Goal: Transaction & Acquisition: Purchase product/service

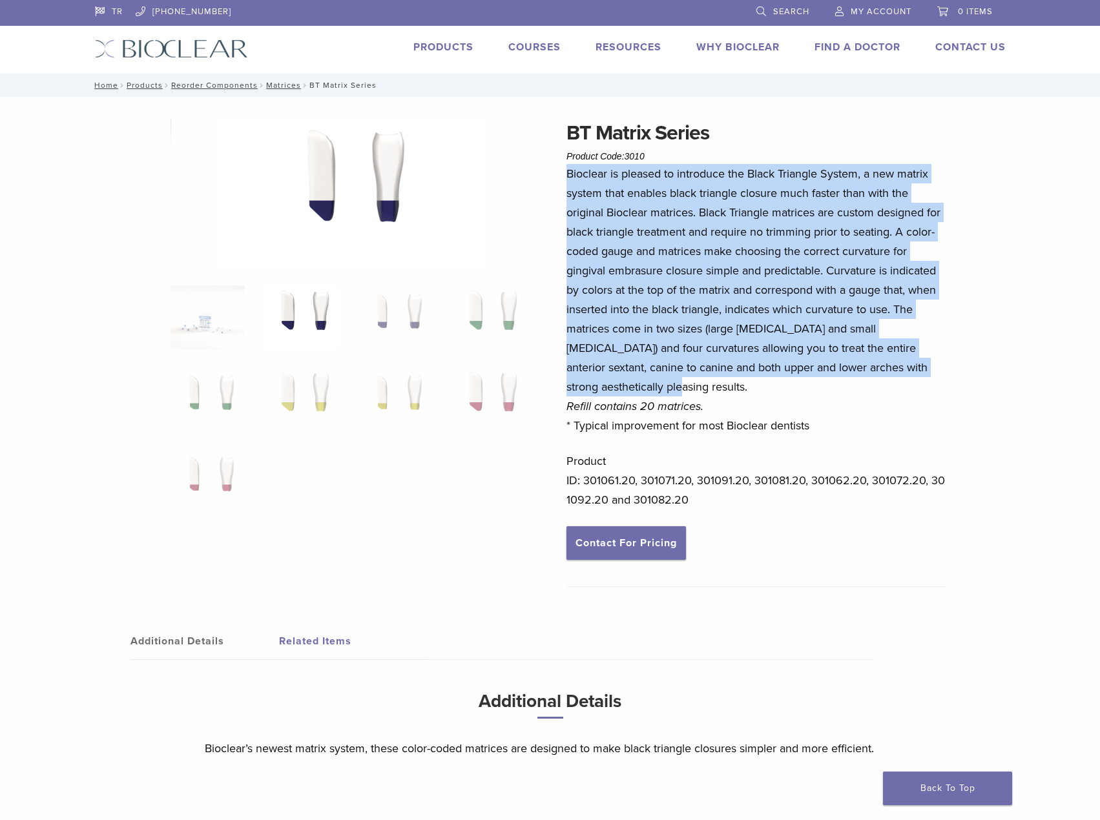
scroll to position [0, 356]
click at [768, 10] on link "Search" at bounding box center [782, 9] width 53 height 19
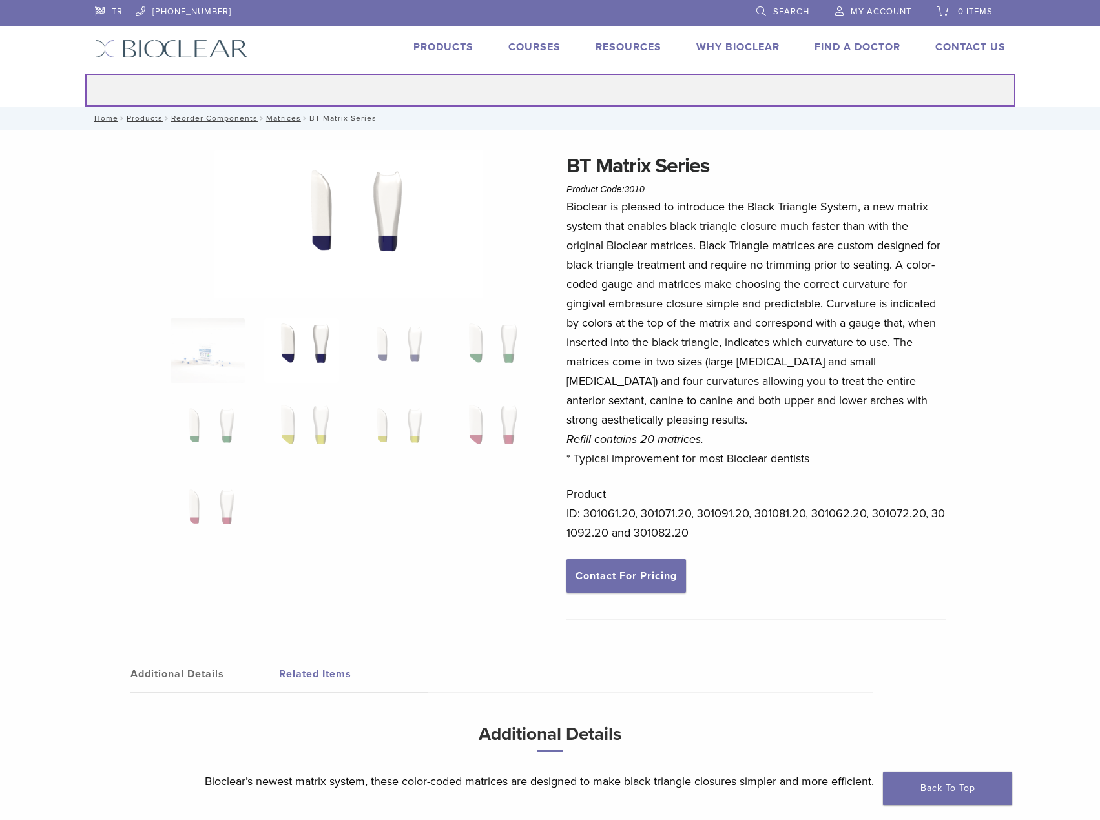
click at [619, 96] on input "Search for:" at bounding box center [550, 90] width 930 height 33
type input "***"
click at [85, 73] on button "Search" at bounding box center [85, 73] width 1 height 1
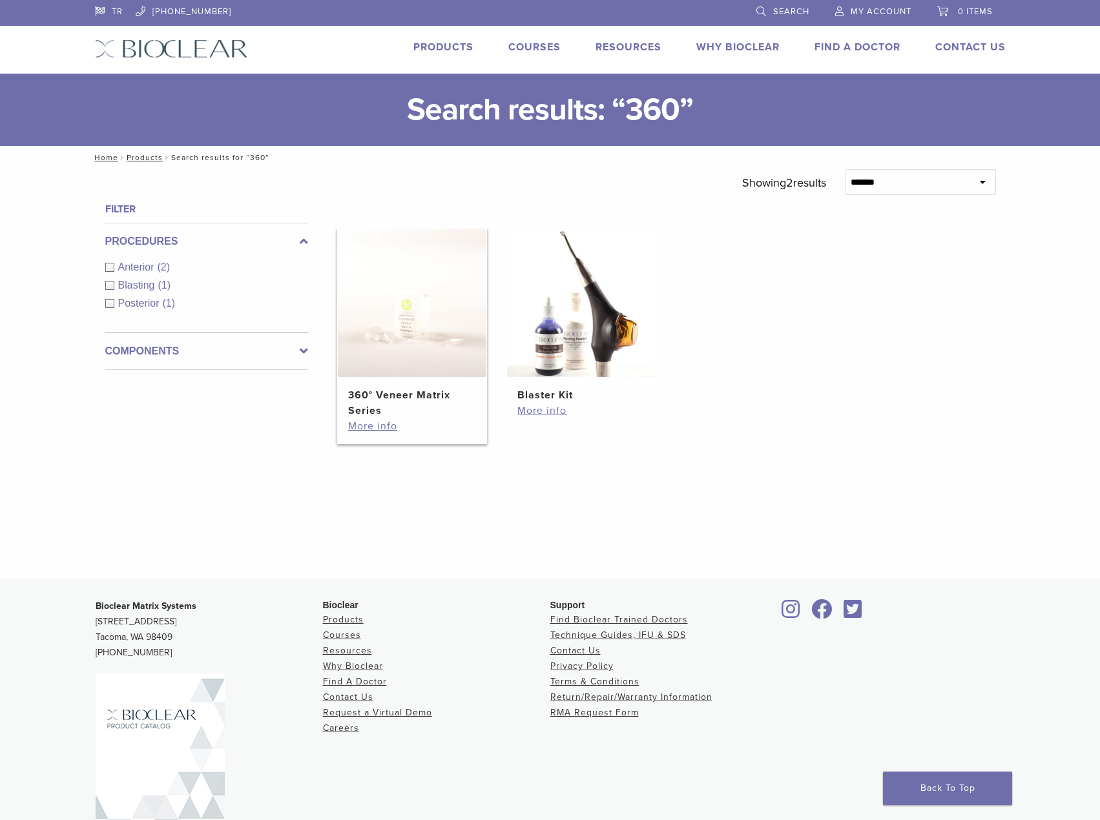
click at [423, 356] on img at bounding box center [412, 303] width 149 height 149
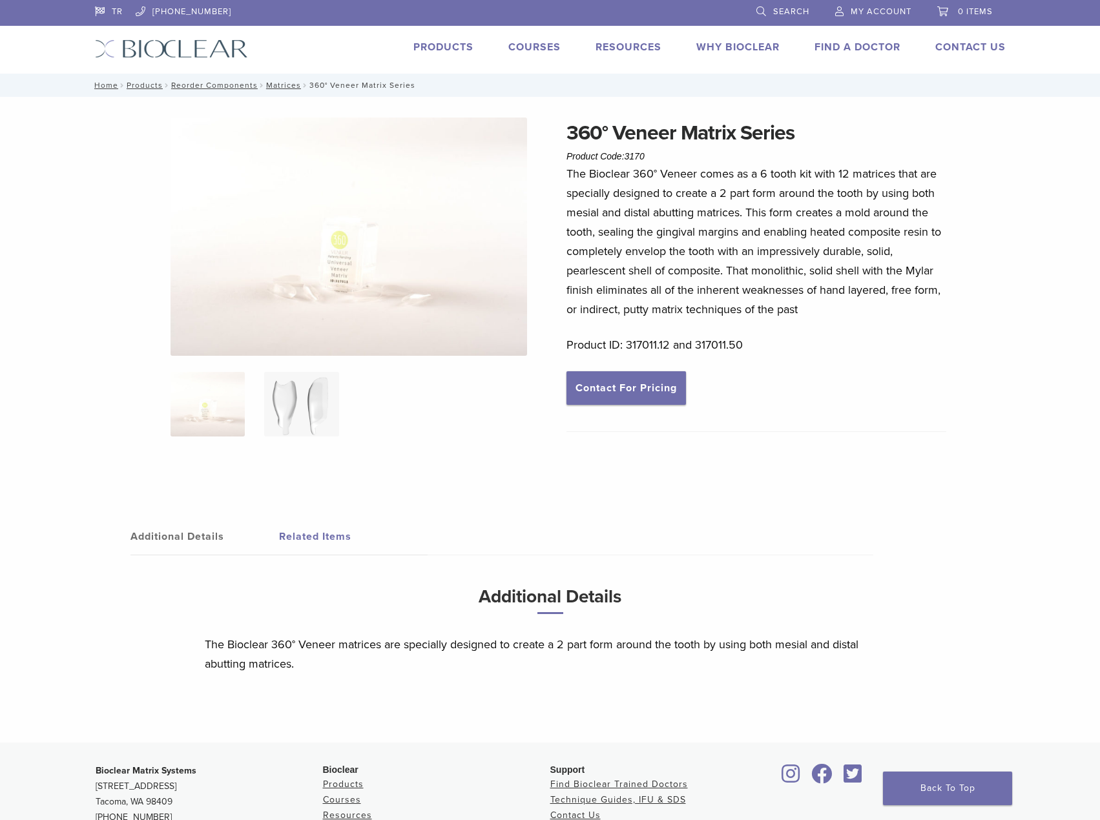
click at [299, 409] on img at bounding box center [301, 404] width 74 height 65
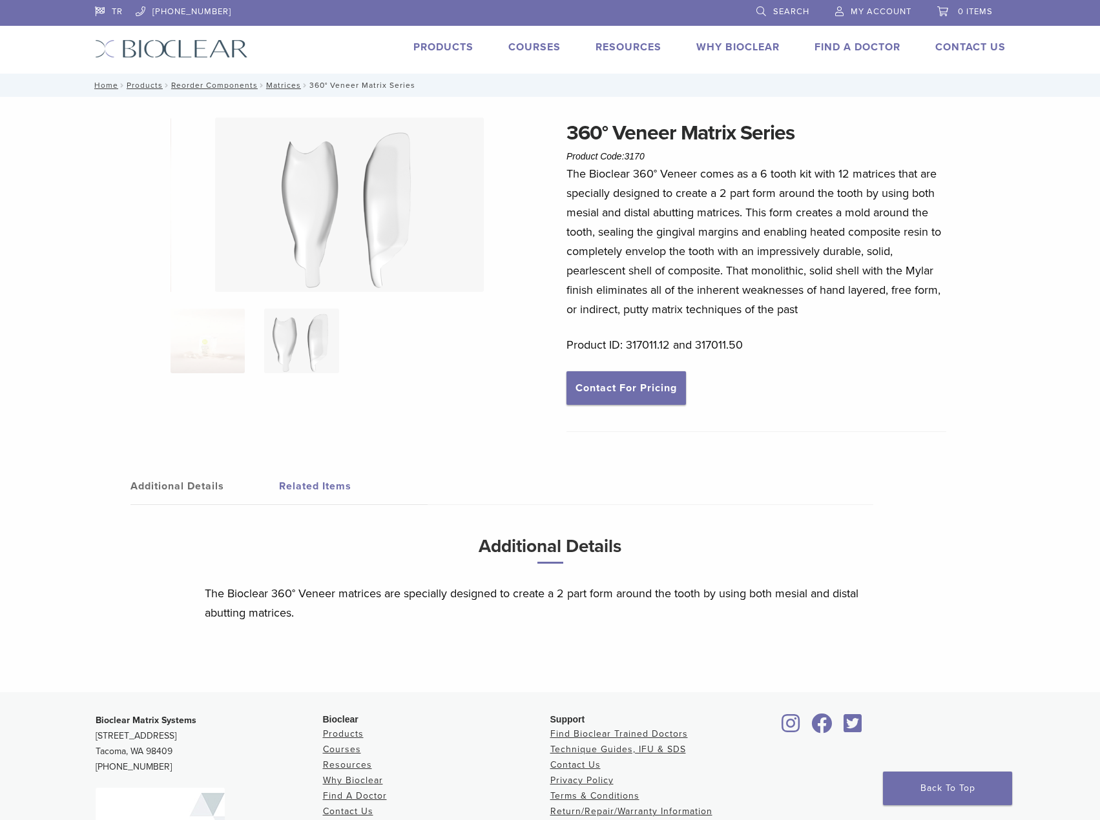
click at [352, 214] on img at bounding box center [349, 205] width 269 height 174
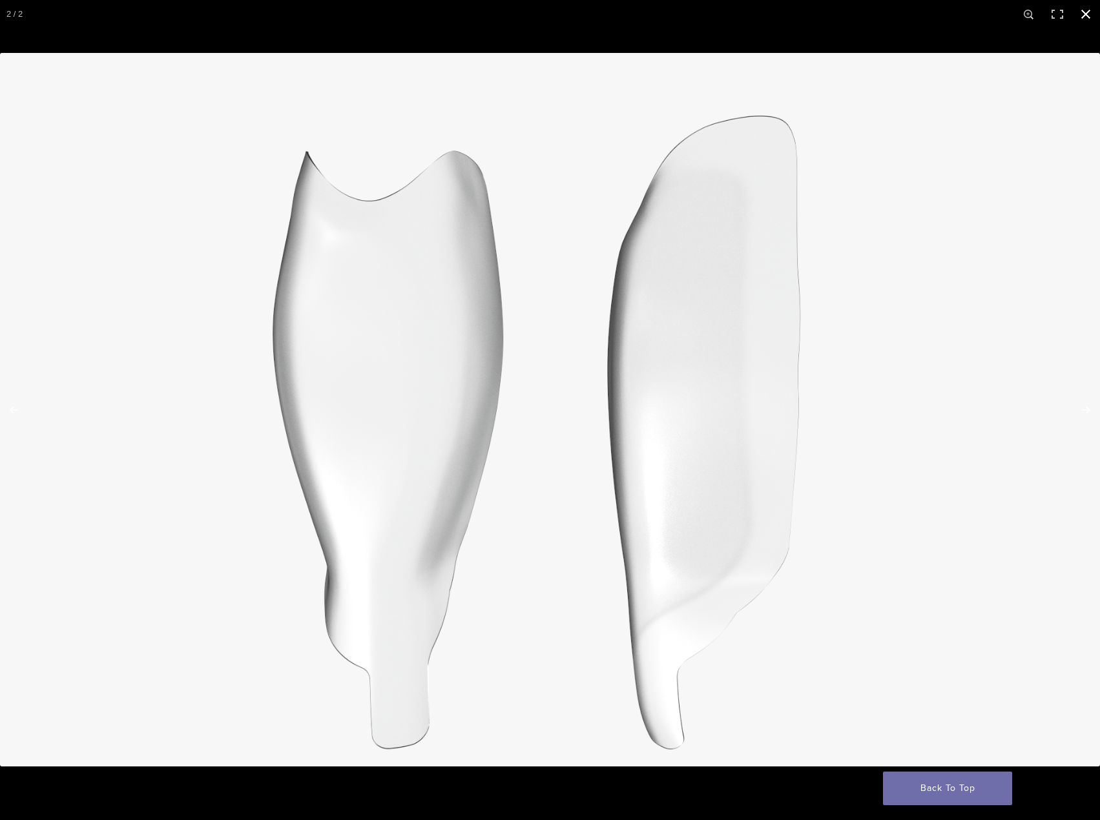
click at [1087, 12] on button "Close (Esc)" at bounding box center [1085, 14] width 28 height 28
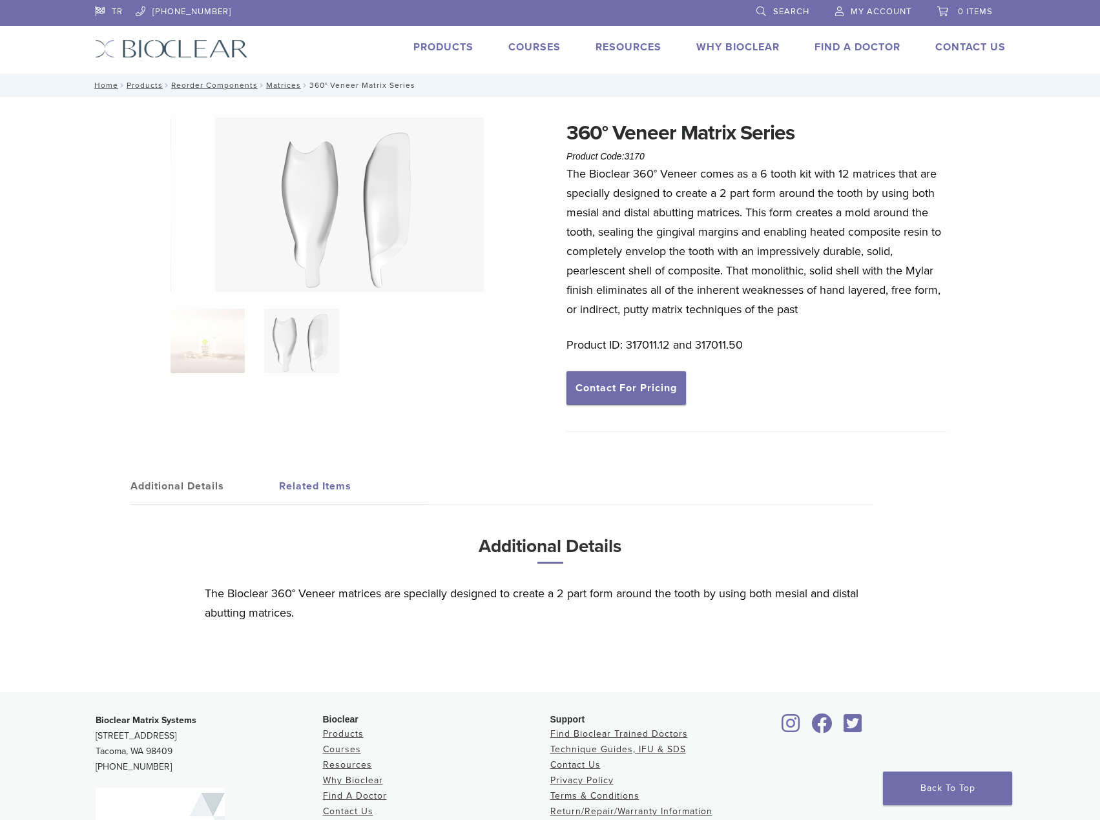
click at [233, 345] on img at bounding box center [207, 341] width 74 height 65
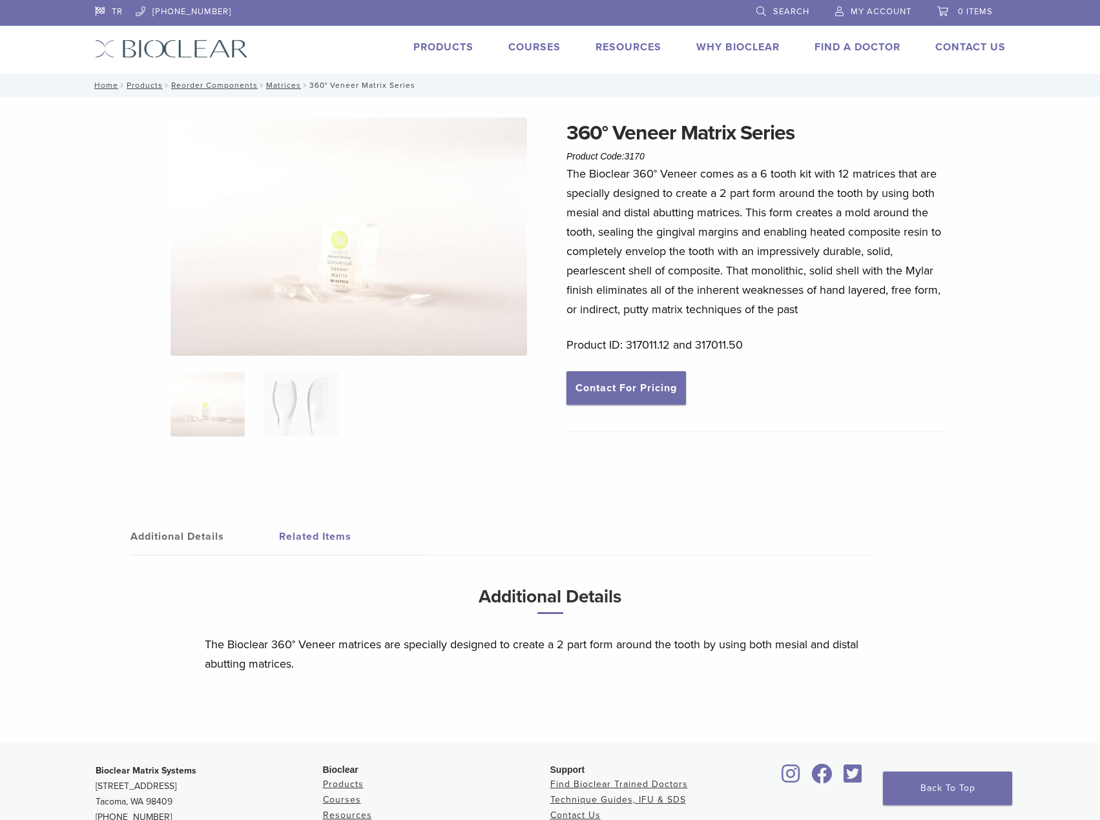
click at [336, 282] on img at bounding box center [348, 237] width 356 height 238
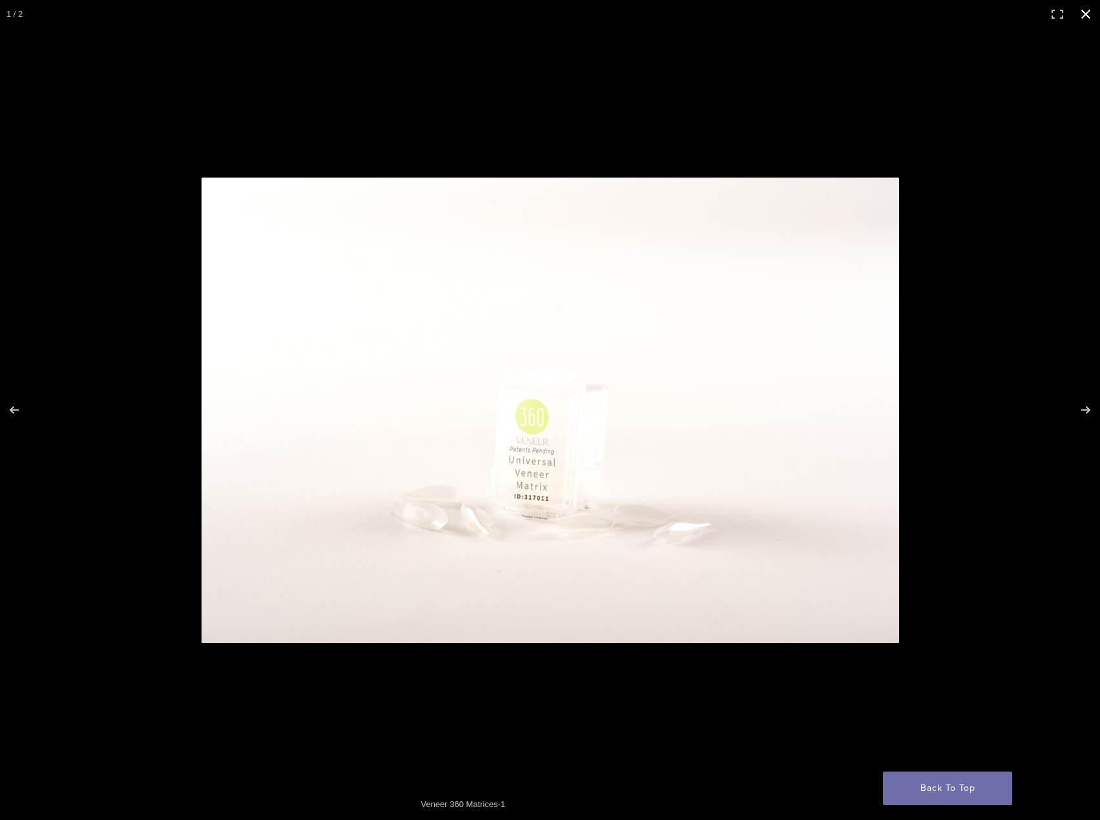
click at [156, 291] on div at bounding box center [550, 410] width 1100 height 820
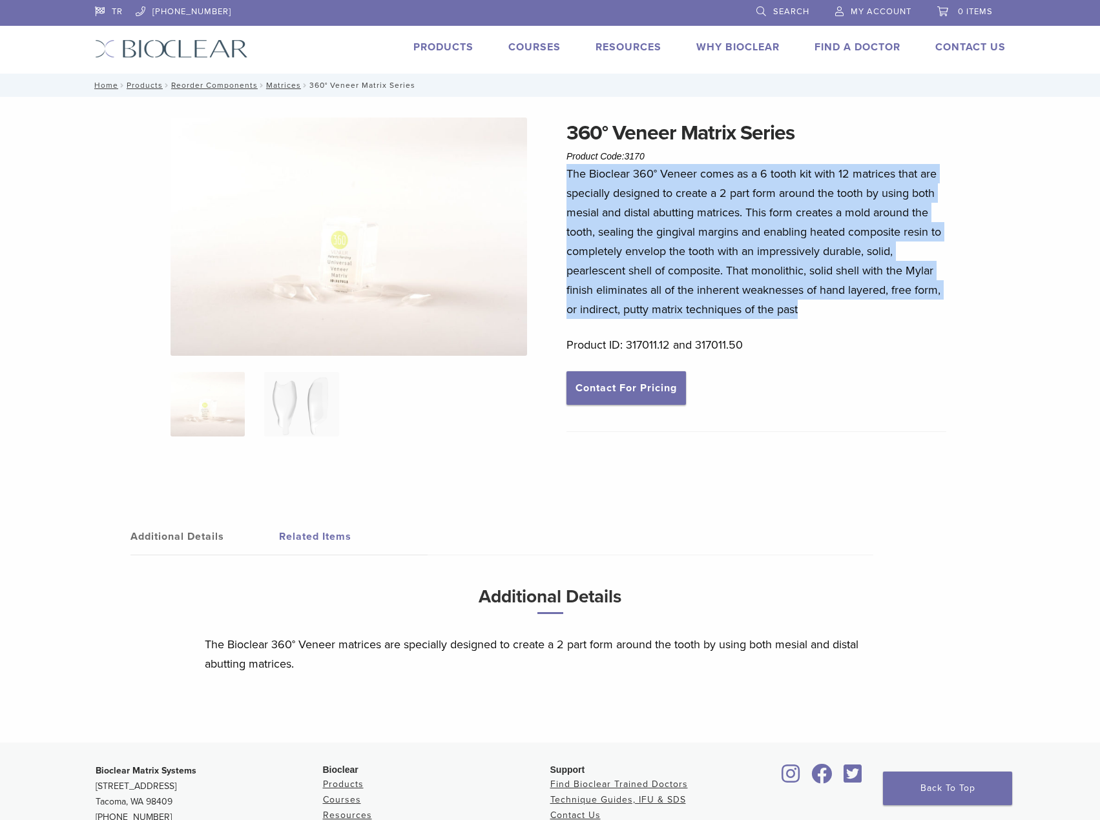
drag, startPoint x: 566, startPoint y: 171, endPoint x: 806, endPoint y: 306, distance: 275.0
click at [806, 306] on p "The Bioclear 360° Veneer comes as a 6 tooth kit with 12 matrices that are speci…" at bounding box center [756, 241] width 380 height 155
copy p "The Bioclear 360° Veneer comes as a 6 tooth kit with 12 matrices that are speci…"
click at [185, 534] on link "Additional Details" at bounding box center [204, 537] width 149 height 36
click at [296, 527] on link "Related Items" at bounding box center [353, 537] width 149 height 36
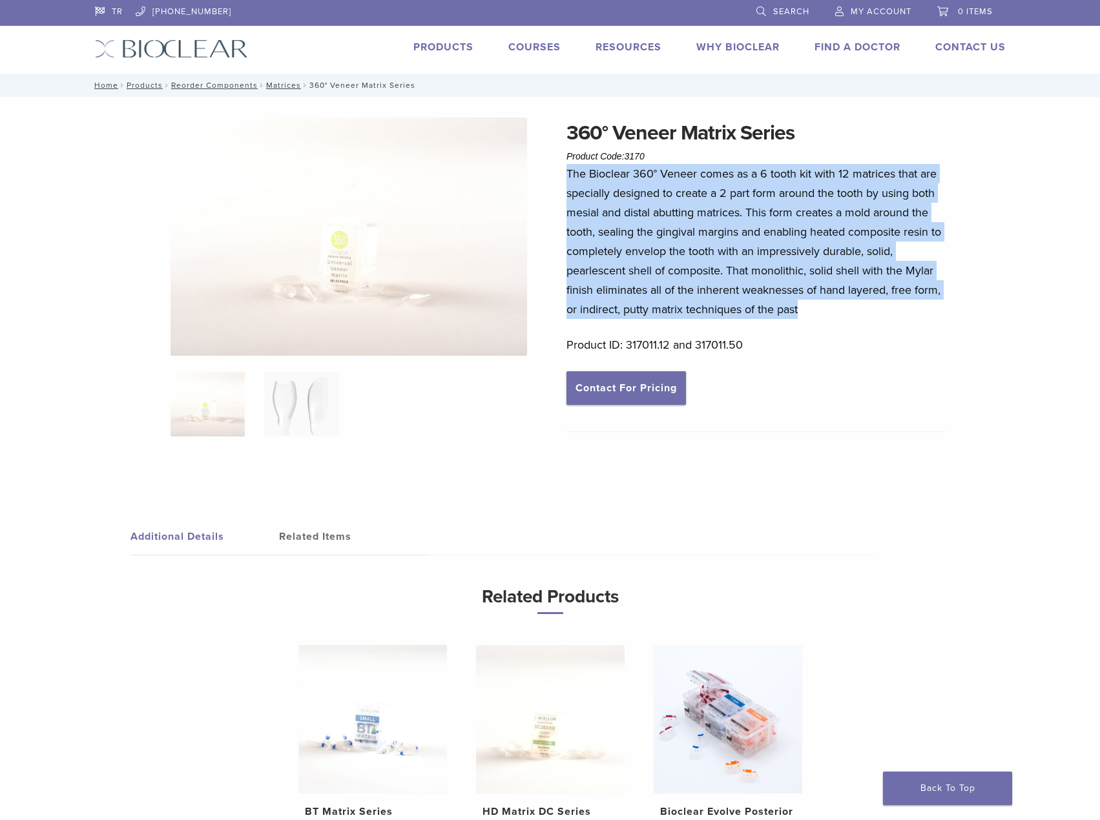
click at [194, 533] on link "Additional Details" at bounding box center [204, 537] width 149 height 36
